Goal: Use online tool/utility: Utilize a website feature to perform a specific function

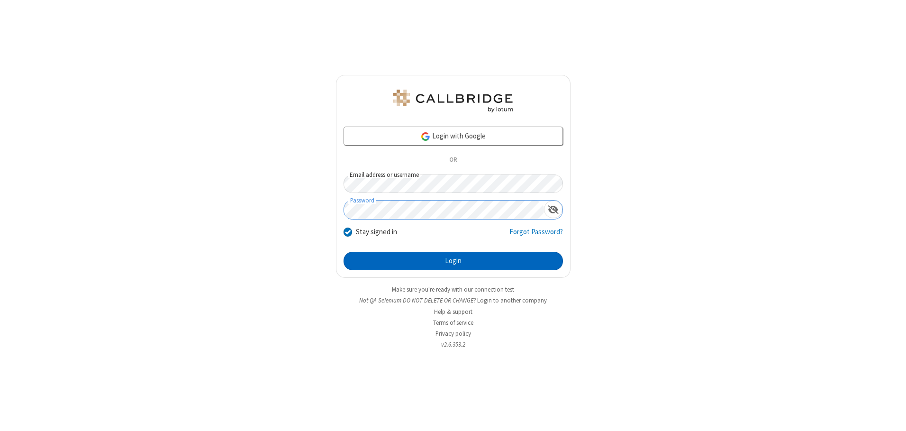
click at [453, 261] on button "Login" at bounding box center [453, 261] width 219 height 19
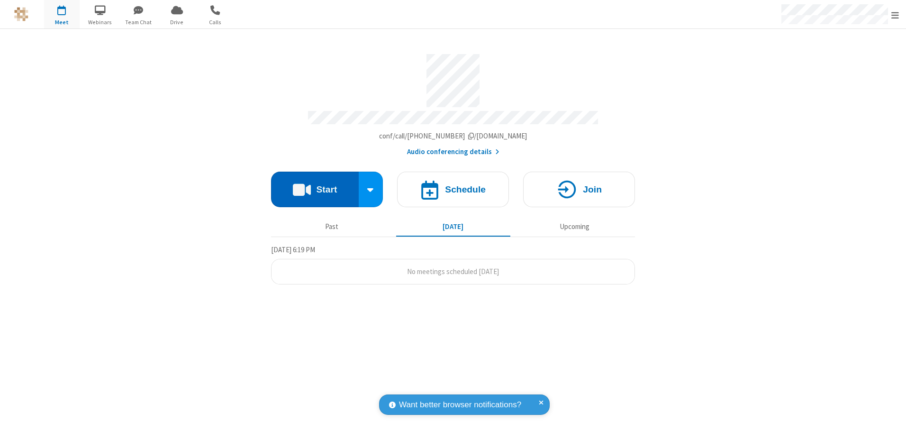
click at [315, 186] on button "Start" at bounding box center [315, 190] width 88 height 36
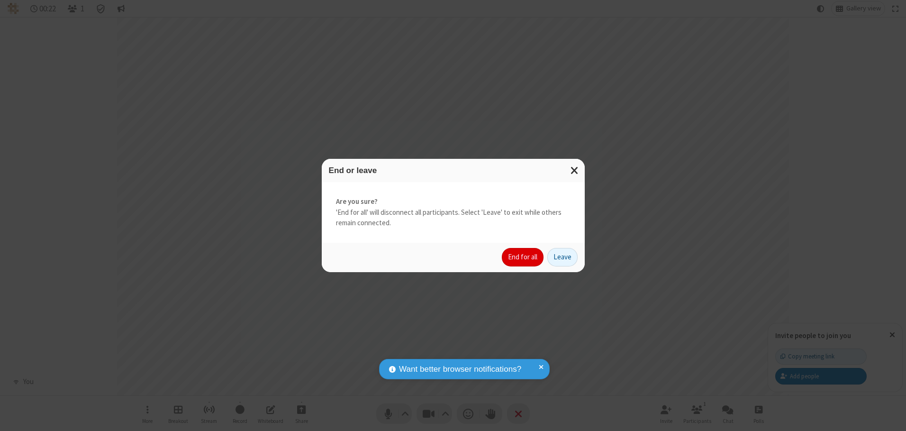
click at [523, 257] on button "End for all" at bounding box center [523, 257] width 42 height 19
